Goal: Information Seeking & Learning: Learn about a topic

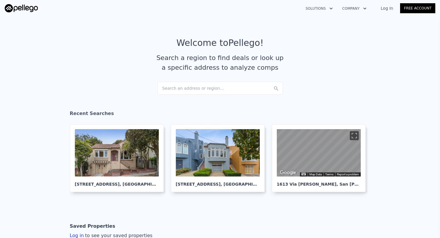
click at [212, 88] on div "Search an address or region..." at bounding box center [220, 88] width 126 height 13
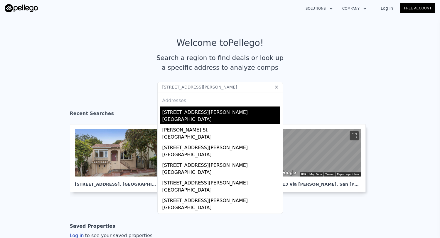
type input "[STREET_ADDRESS][PERSON_NAME]"
click at [213, 113] on div "[STREET_ADDRESS][PERSON_NAME]" at bounding box center [221, 110] width 118 height 9
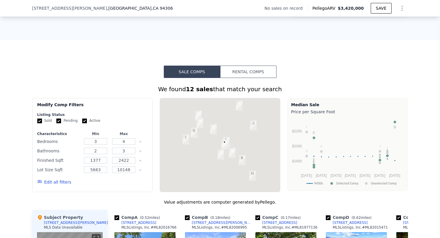
scroll to position [383, 0]
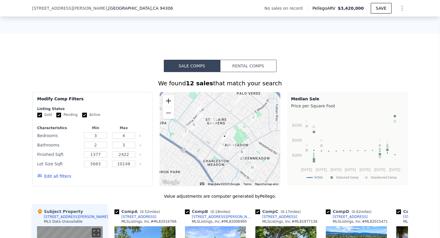
click at [170, 99] on button "Zoom in" at bounding box center [169, 101] width 12 height 12
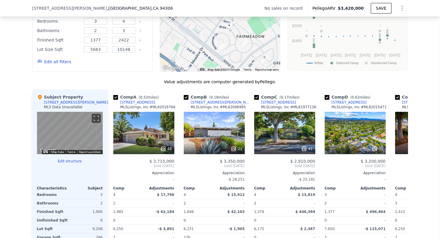
scroll to position [0, 0]
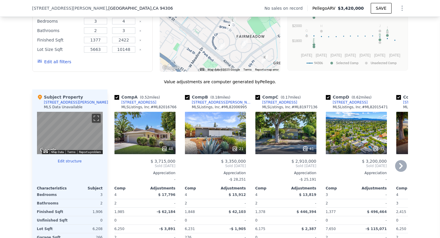
click at [228, 133] on div "21" at bounding box center [215, 133] width 61 height 42
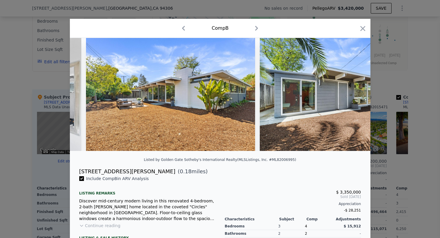
scroll to position [0, 3351]
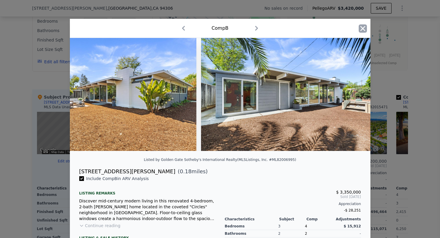
click at [359, 28] on icon "button" at bounding box center [363, 28] width 8 height 8
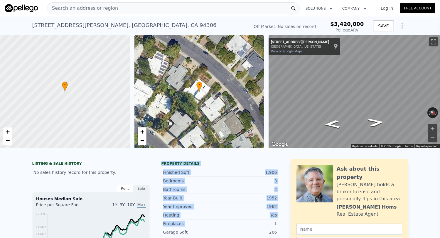
drag, startPoint x: 191, startPoint y: 160, endPoint x: 231, endPoint y: 220, distance: 72.0
click at [231, 220] on div "Fireplaces 1" at bounding box center [221, 223] width 118 height 9
drag, startPoint x: 231, startPoint y: 220, endPoint x: 190, endPoint y: 164, distance: 69.3
click at [190, 166] on div "Finished Sqft 1,906 Bedrooms 3 Bathrooms 2 Year Built 1952 Year Improved 1962 H…" at bounding box center [221, 230] width 118 height 128
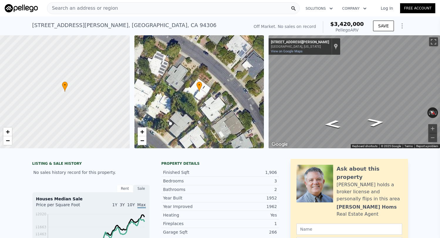
click at [190, 164] on div "Property details" at bounding box center [221, 163] width 118 height 5
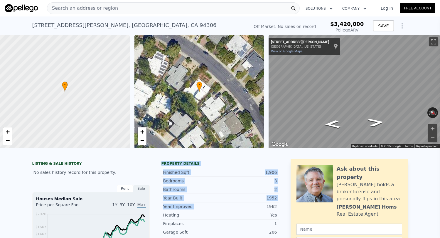
drag, startPoint x: 170, startPoint y: 160, endPoint x: 223, endPoint y: 208, distance: 71.6
click at [223, 208] on div "1962" at bounding box center [248, 206] width 57 height 6
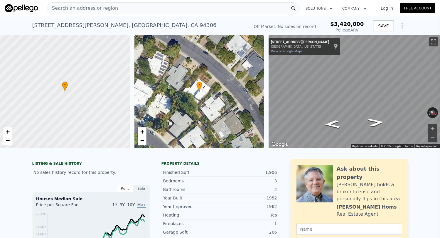
drag, startPoint x: 223, startPoint y: 208, endPoint x: 193, endPoint y: 162, distance: 54.9
click at [193, 162] on div "Property details Finished Sqft 1,906 Bedrooms 3 Bathrooms 2 Year Built 1952 Yea…" at bounding box center [221, 230] width 118 height 138
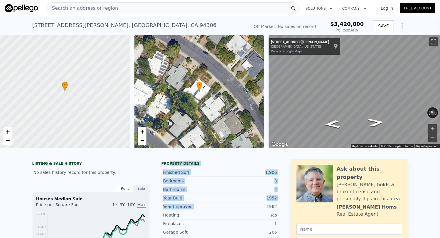
drag, startPoint x: 170, startPoint y: 161, endPoint x: 236, endPoint y: 205, distance: 79.2
click at [235, 204] on div "Property details Finished Sqft 1,906 Bedrooms 3 Bathrooms 2 Year Built 1952 Yea…" at bounding box center [221, 230] width 118 height 138
click at [236, 205] on div "1962" at bounding box center [248, 206] width 57 height 6
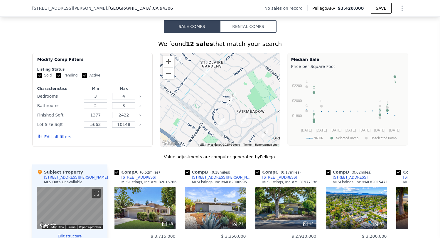
scroll to position [441, 0]
